Goal: Information Seeking & Learning: Learn about a topic

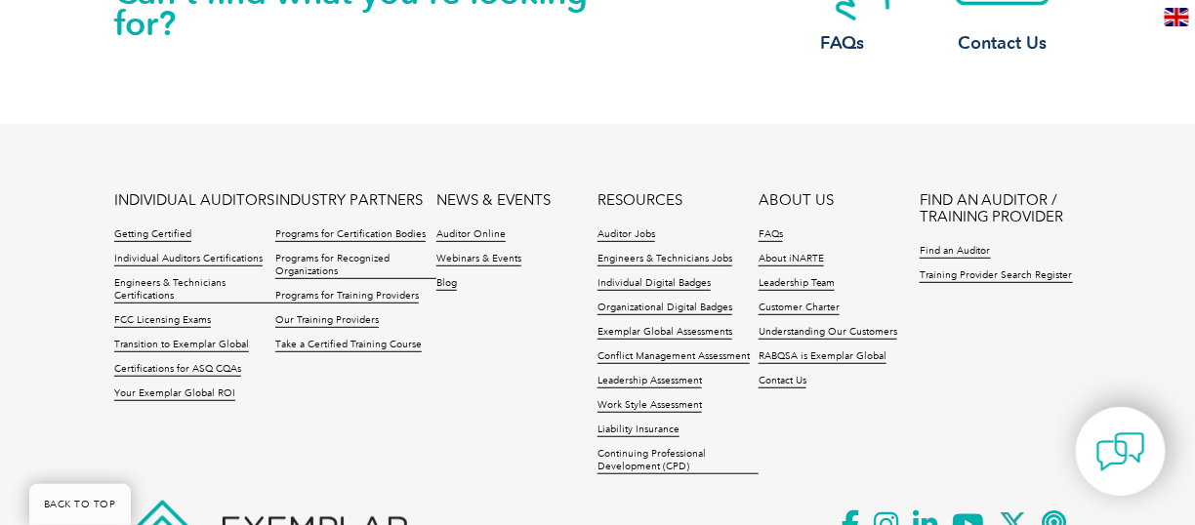
scroll to position [2588, 0]
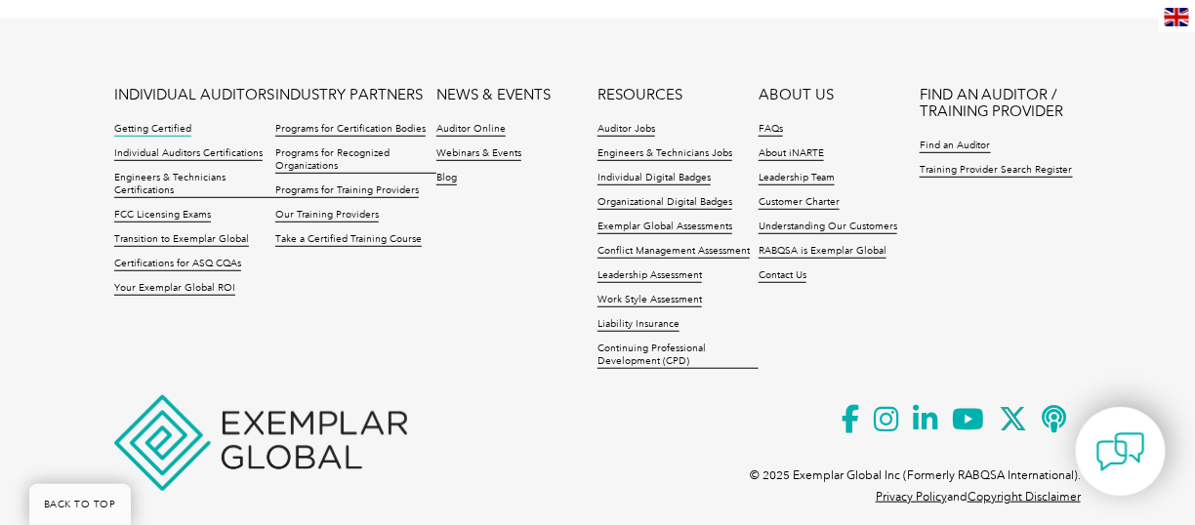
click at [172, 123] on link "Getting Certified" at bounding box center [152, 130] width 77 height 14
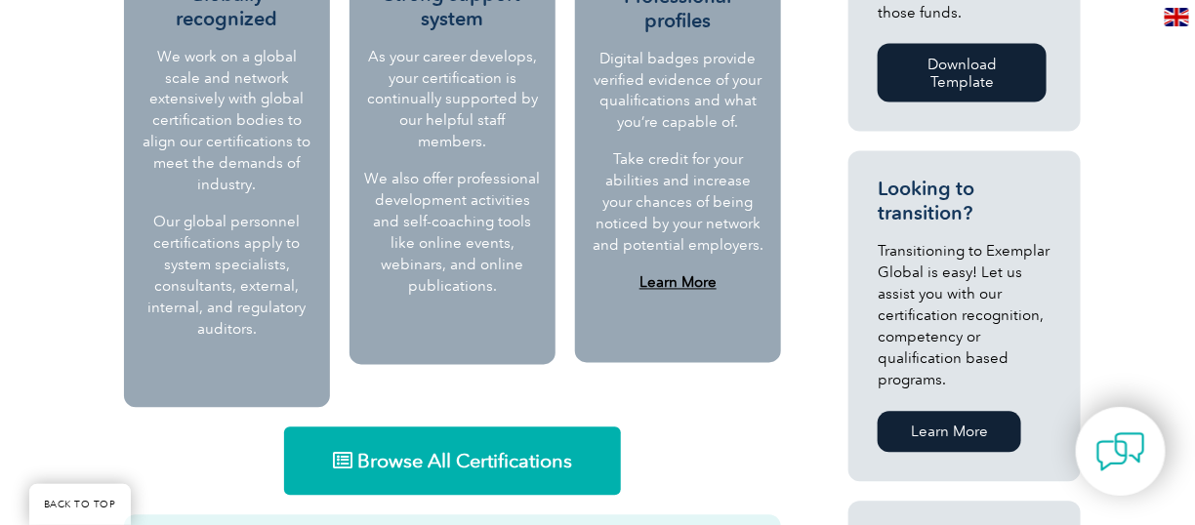
scroll to position [1171, 0]
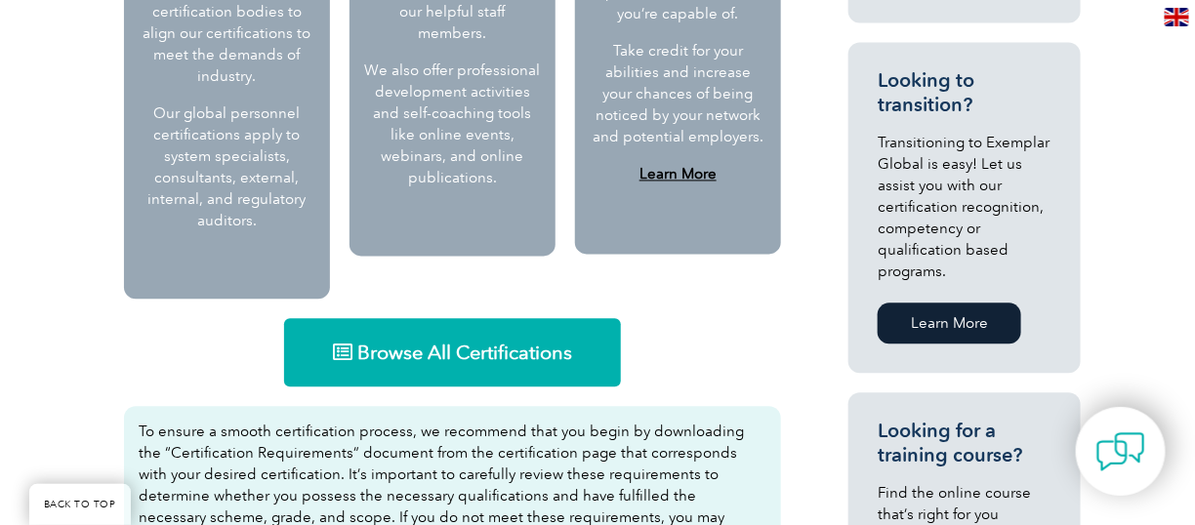
click at [489, 318] on link "Browse All Certifications" at bounding box center [452, 352] width 337 height 68
